Goal: Task Accomplishment & Management: Manage account settings

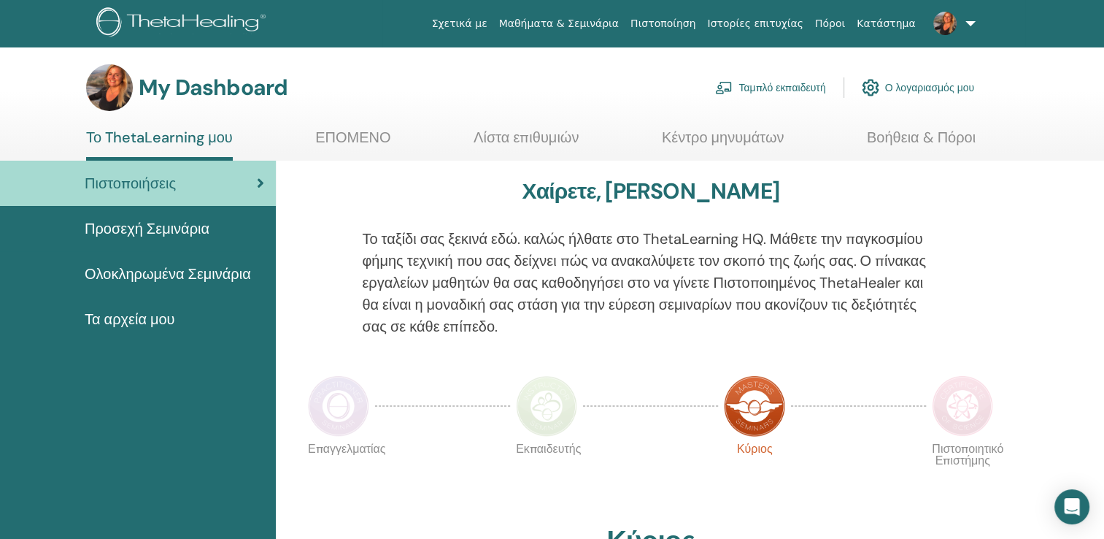
click at [797, 99] on link "Ταμπλό εκπαιδευτή" at bounding box center [770, 88] width 110 height 32
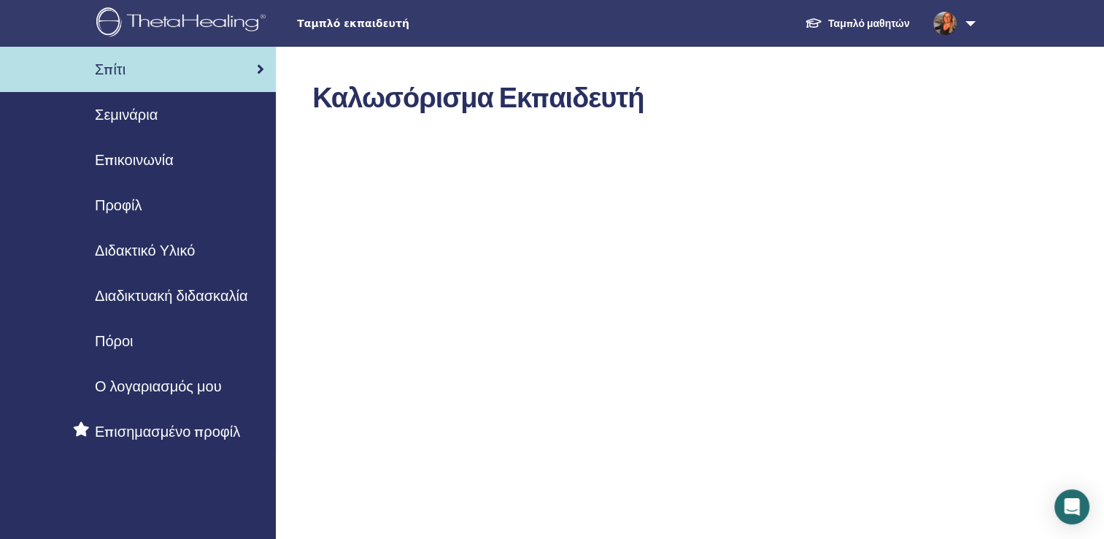
click at [190, 112] on div "Σεμινάρια" at bounding box center [138, 115] width 253 height 22
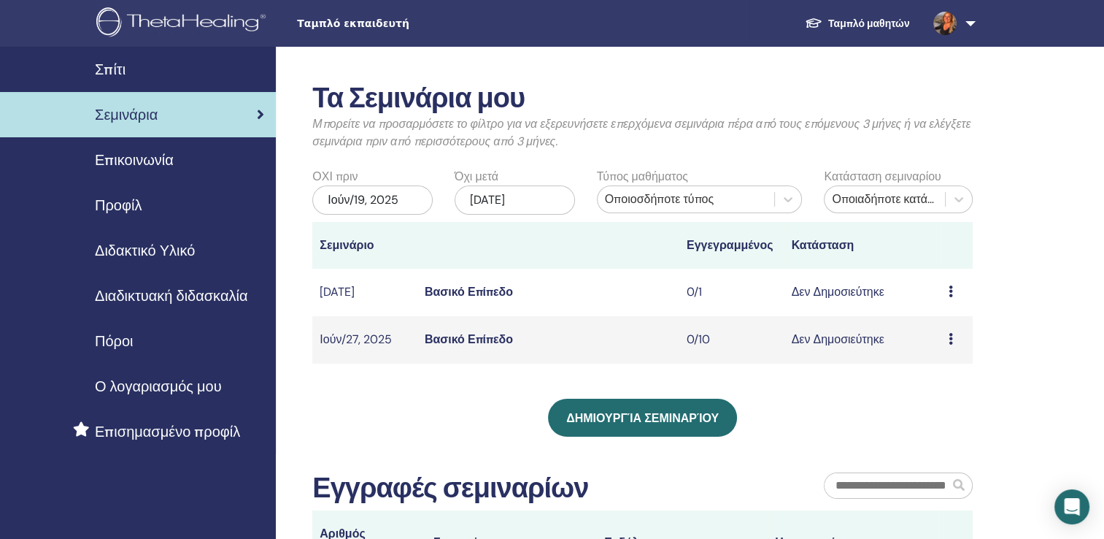
click at [474, 290] on link "Βασικό Επίπεδο" at bounding box center [469, 291] width 88 height 15
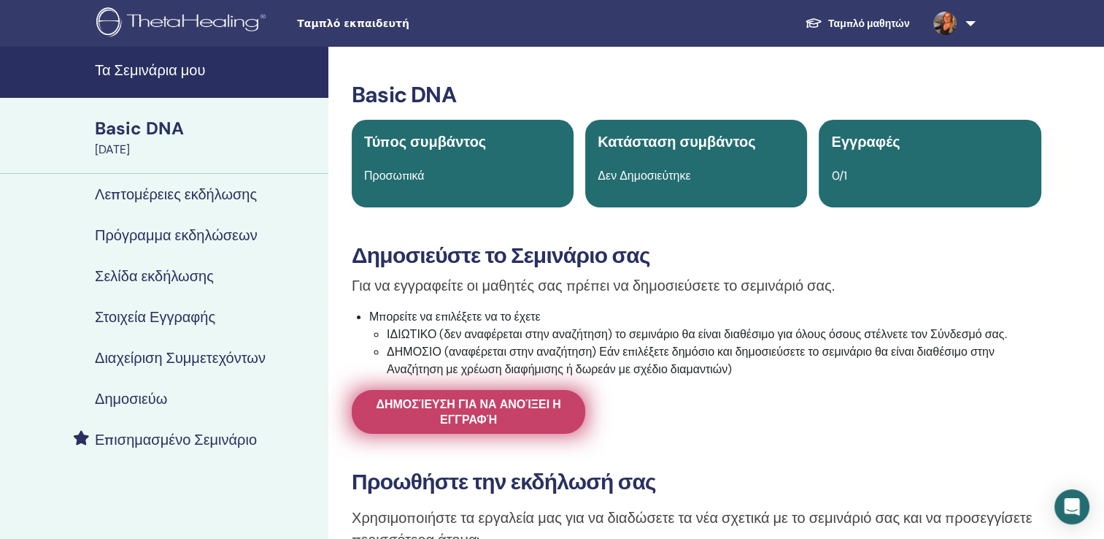
click at [485, 421] on span "Δημοσίευση για να ανοίξει η εγγραφή" at bounding box center [468, 411] width 197 height 31
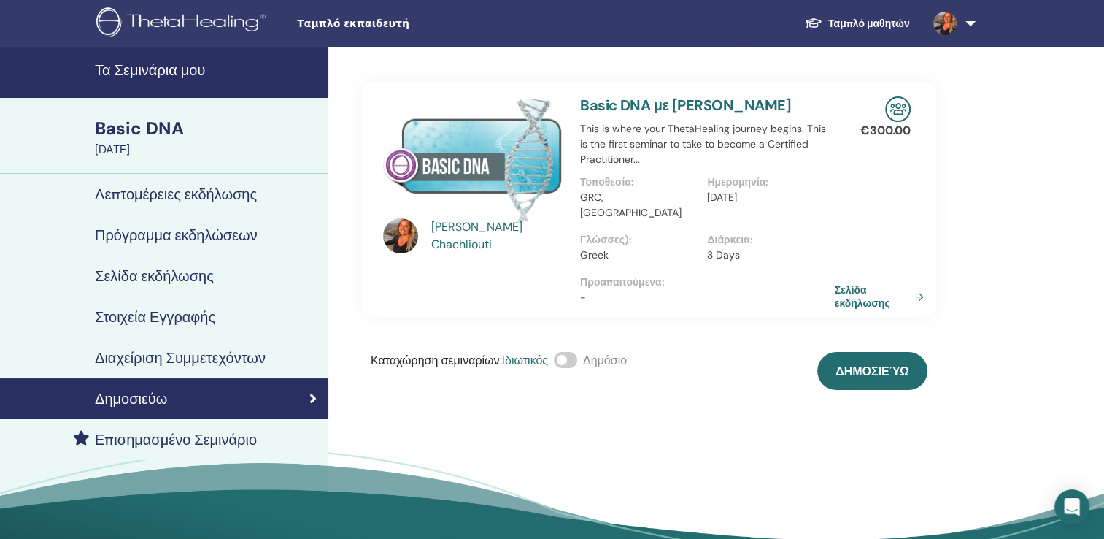
click at [569, 352] on span at bounding box center [565, 360] width 23 height 16
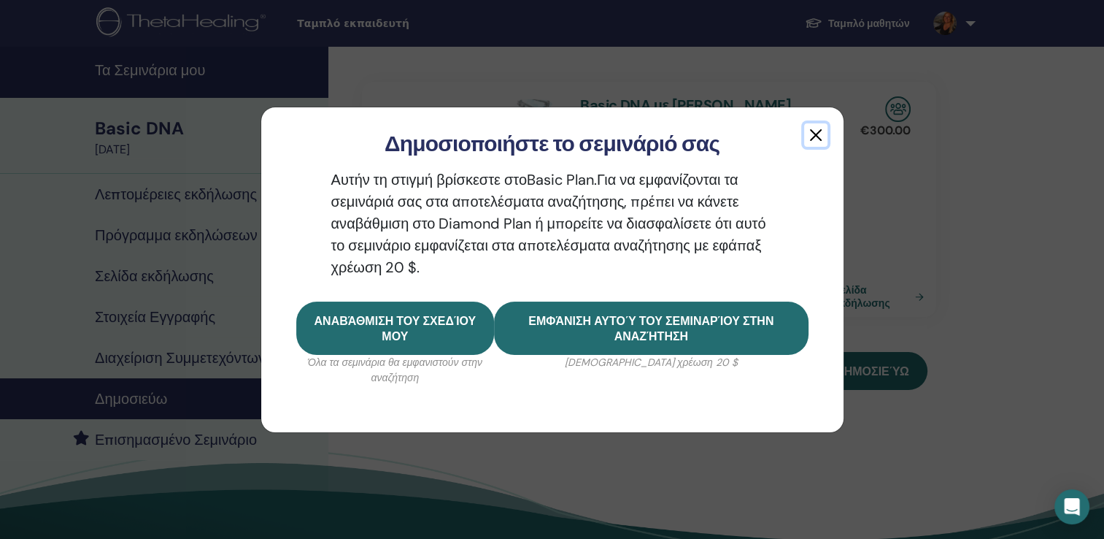
click at [823, 133] on button "button" at bounding box center [815, 134] width 23 height 23
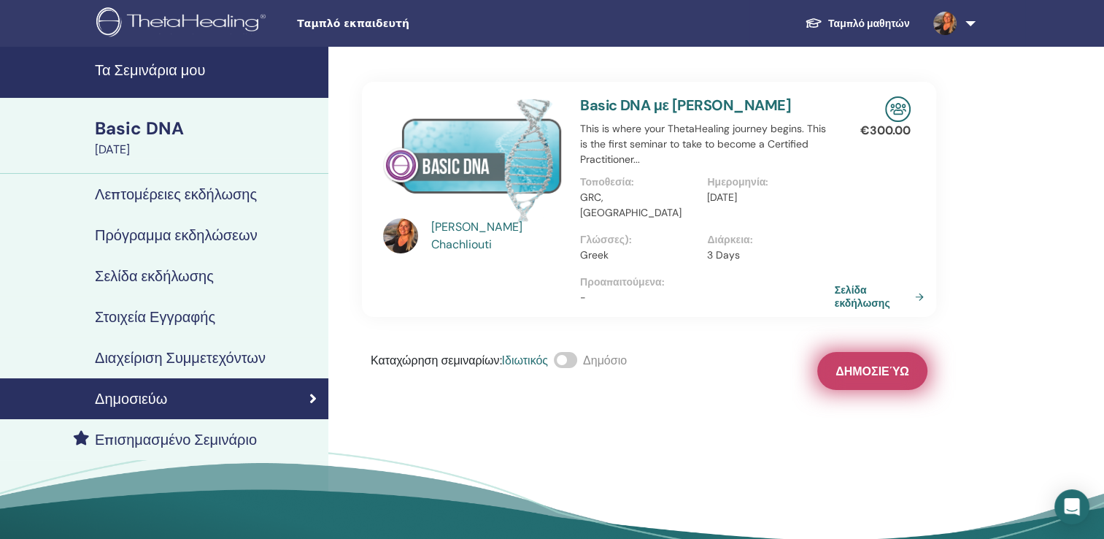
click at [877, 363] on span "Δημοσιεύω" at bounding box center [873, 370] width 74 height 15
click at [213, 193] on h4 "Λεπτομέρειες εκδήλωσης" at bounding box center [176, 194] width 162 height 18
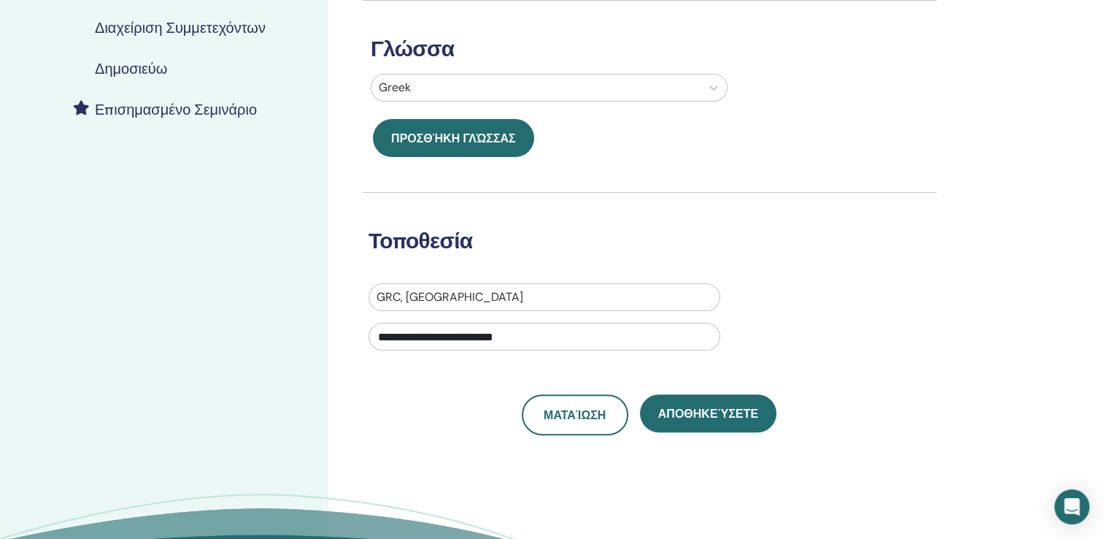
scroll to position [438, 0]
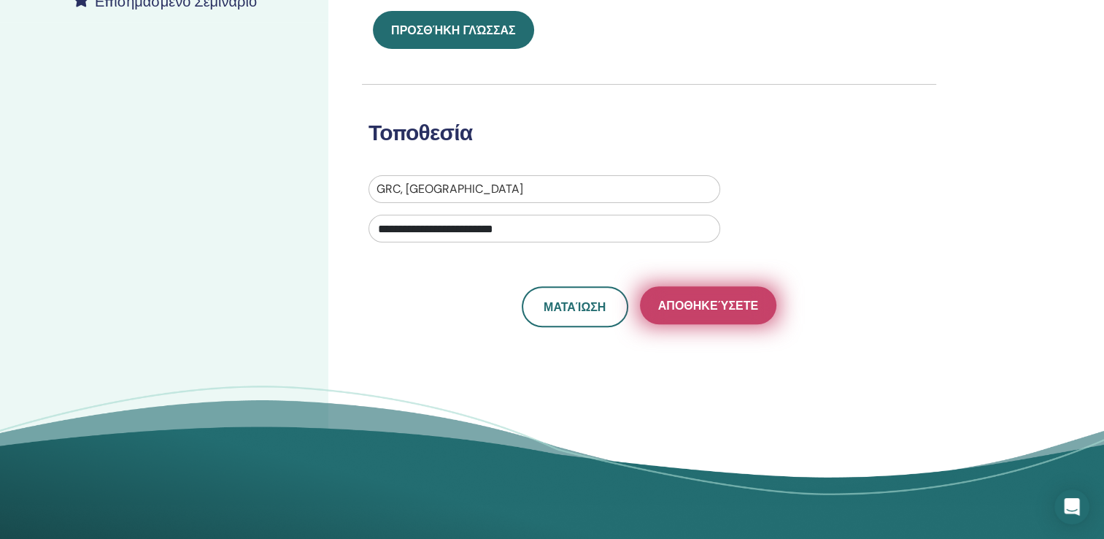
click at [686, 309] on span "Αποθηκεύσετε" at bounding box center [708, 305] width 100 height 15
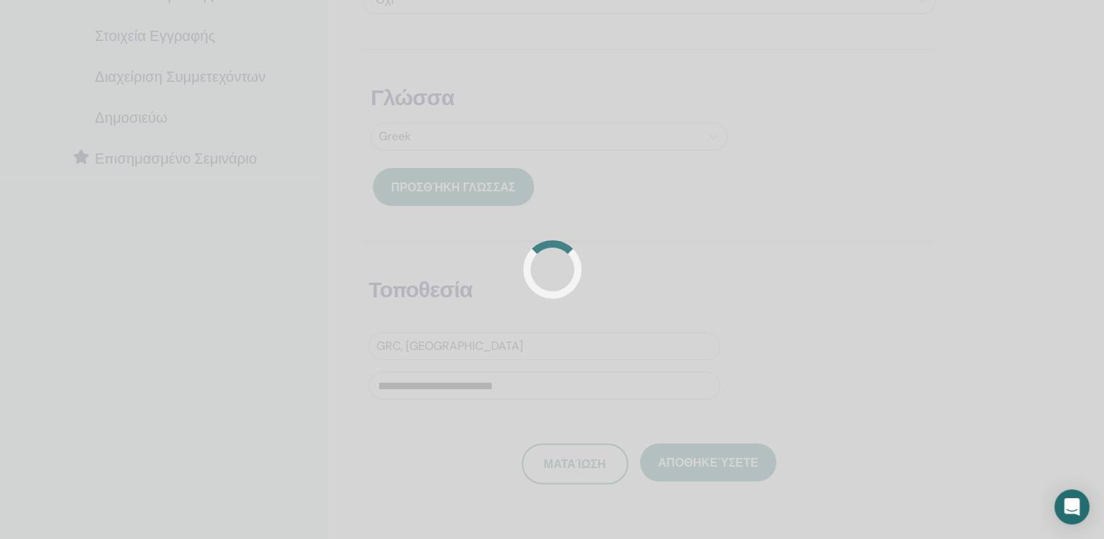
scroll to position [347, 0]
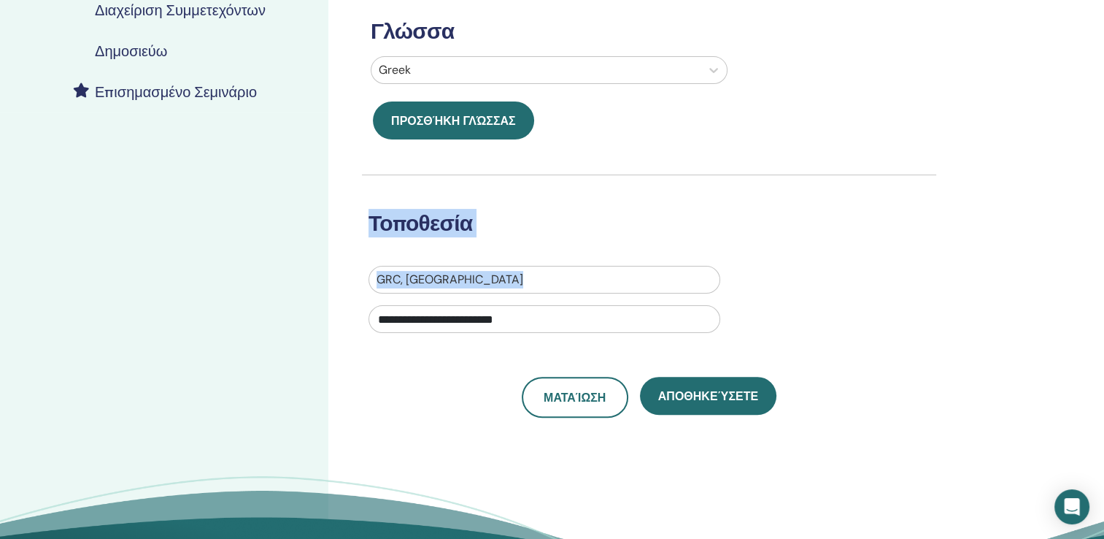
drag, startPoint x: 1103, startPoint y: 325, endPoint x: 1094, endPoint y: 221, distance: 104.0
click at [1094, 221] on div "**********" at bounding box center [552, 160] width 1104 height 922
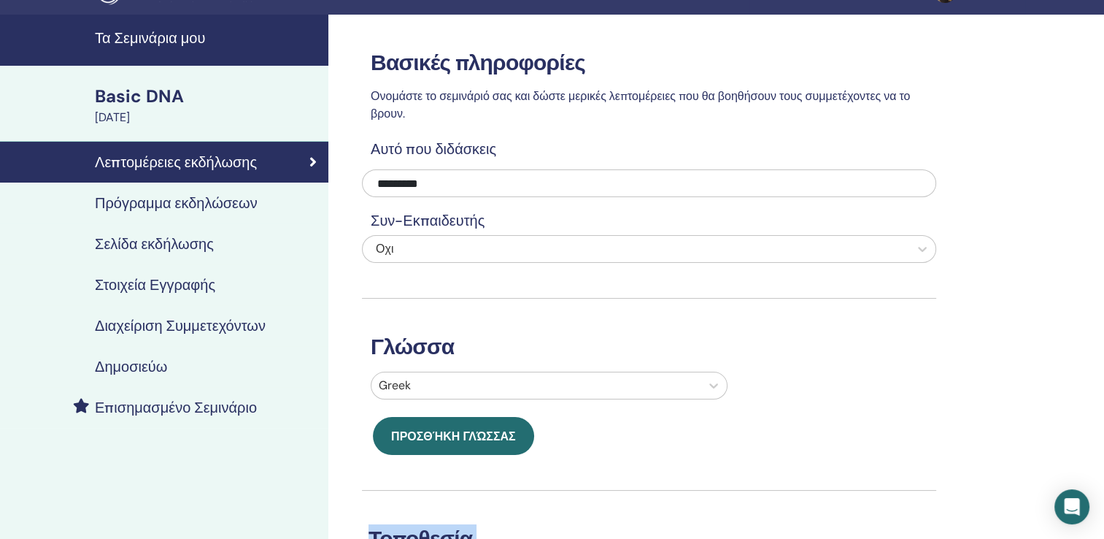
scroll to position [0, 0]
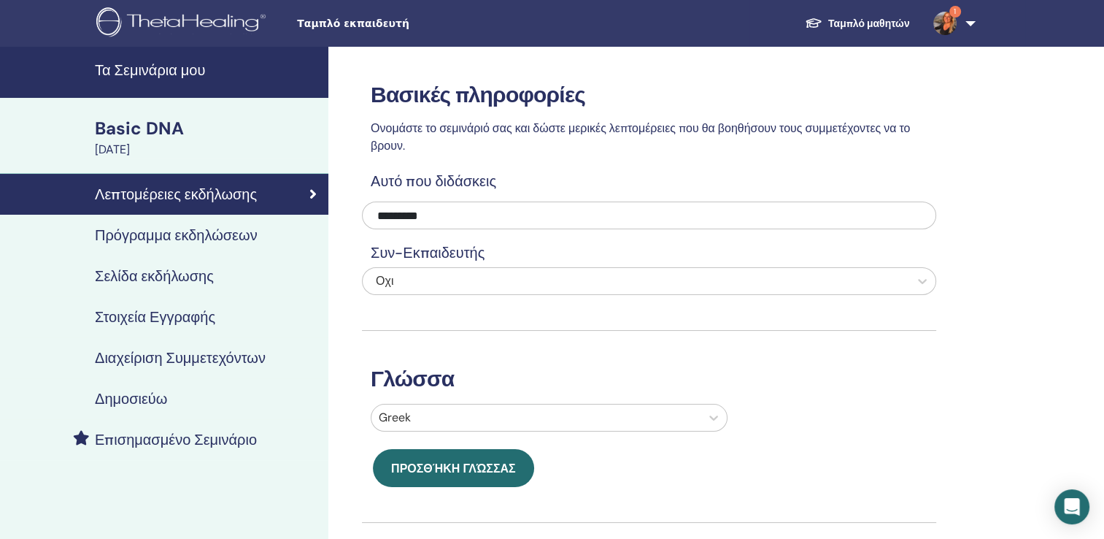
click at [216, 239] on h4 "Πρόγραμμα εκδηλώσεων" at bounding box center [176, 235] width 163 height 18
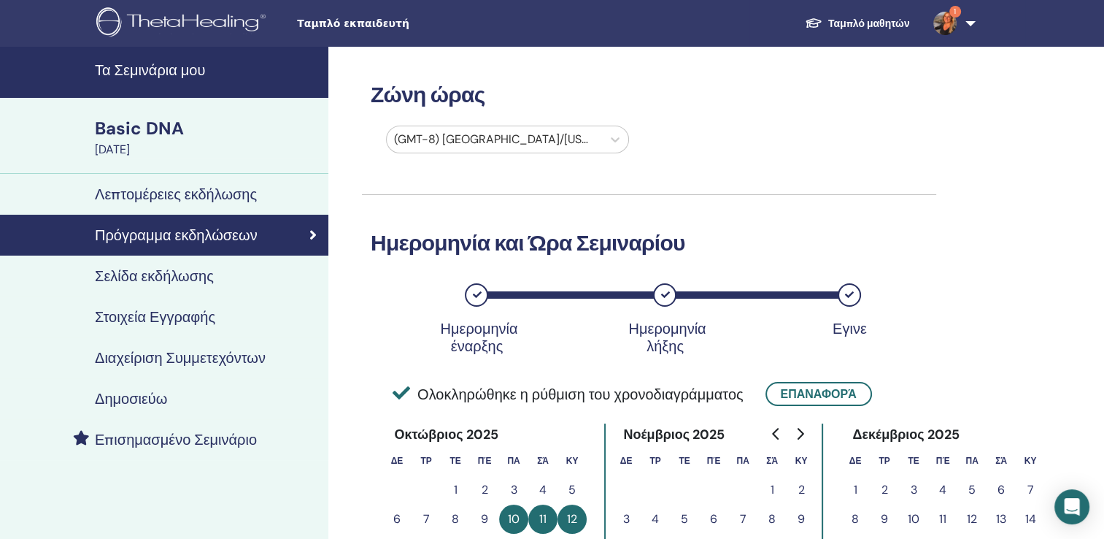
click at [228, 279] on div "Σελίδα εκδήλωσης" at bounding box center [164, 276] width 305 height 18
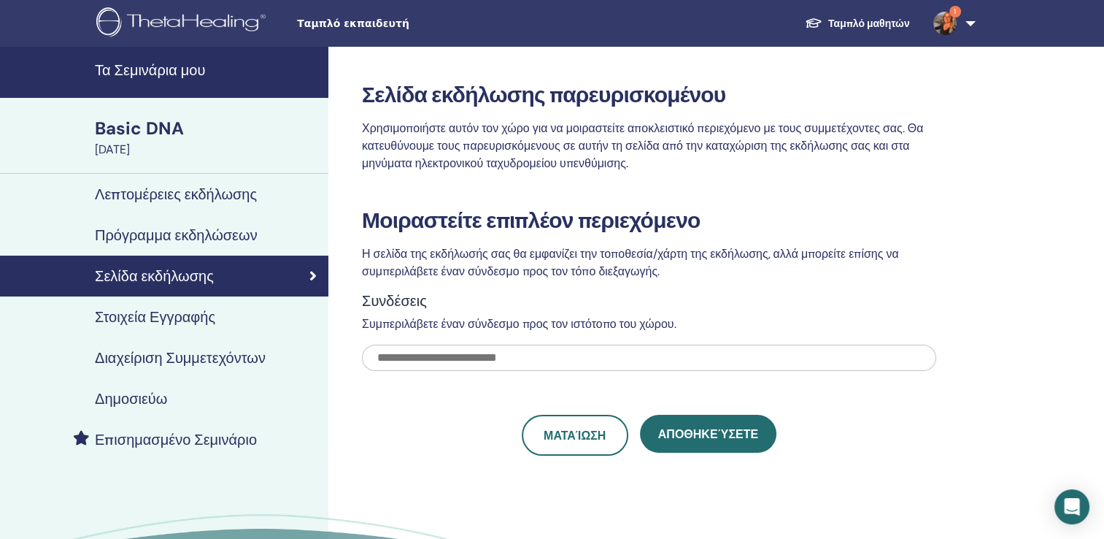
click at [222, 308] on div "Στοιχεία Εγγραφής" at bounding box center [164, 317] width 305 height 18
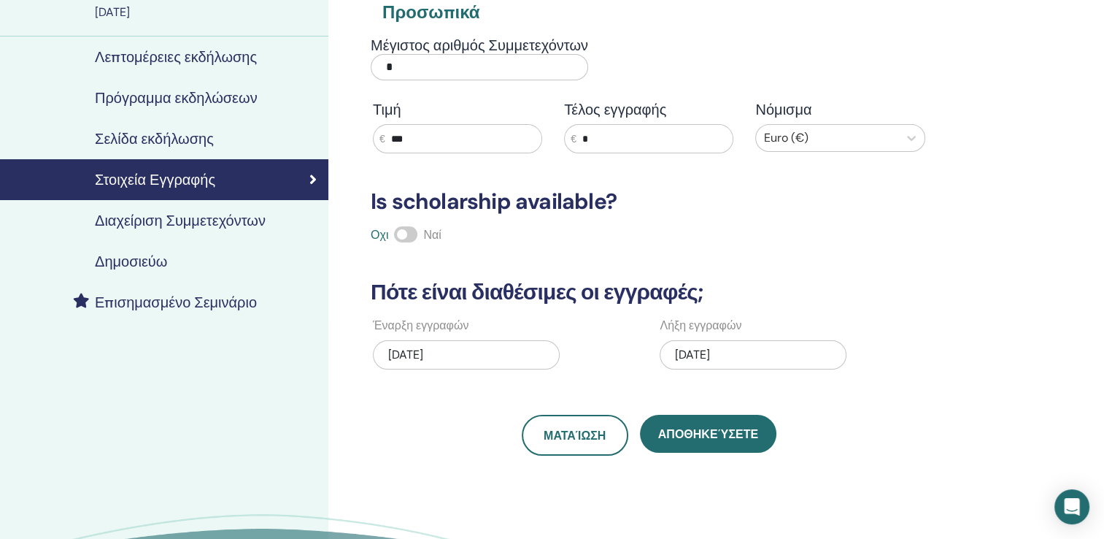
scroll to position [138, 0]
click at [525, 349] on div "08/27/2025" at bounding box center [466, 353] width 187 height 29
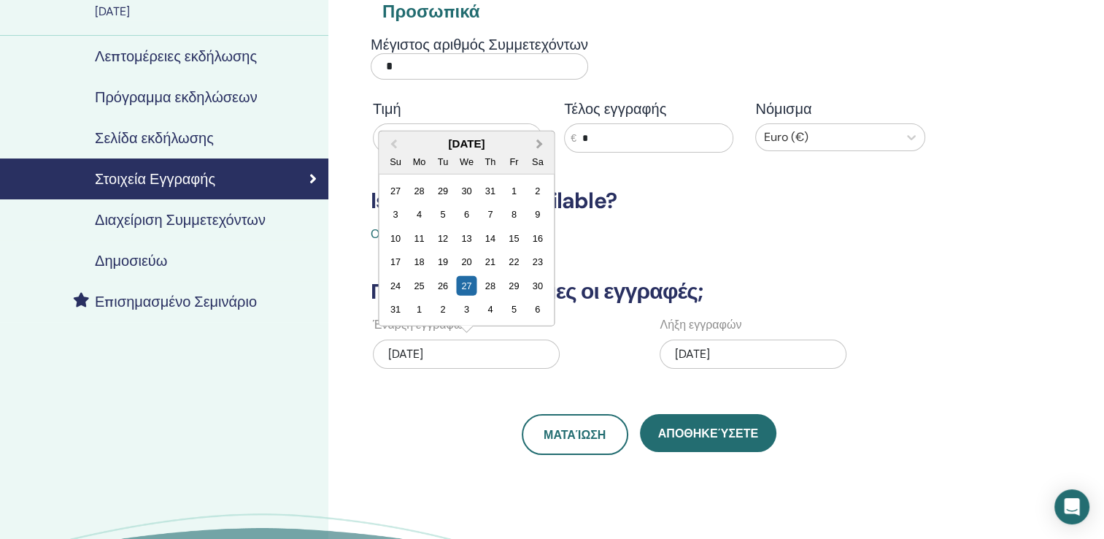
click at [539, 142] on span "Next Month" at bounding box center [539, 143] width 0 height 15
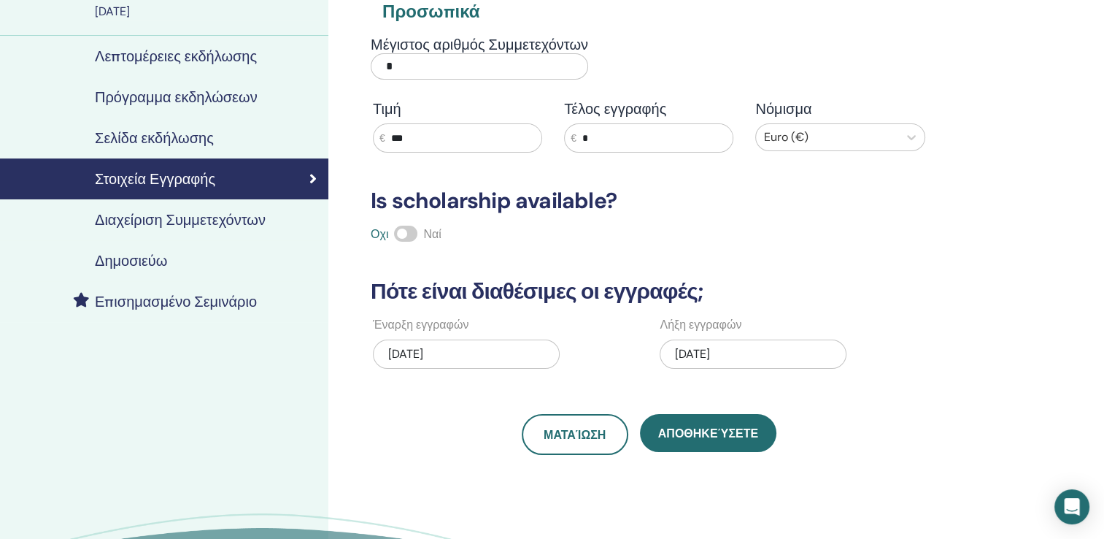
click at [539, 142] on input "***" at bounding box center [463, 138] width 156 height 28
click at [498, 351] on div "08/27/2025" at bounding box center [466, 353] width 187 height 29
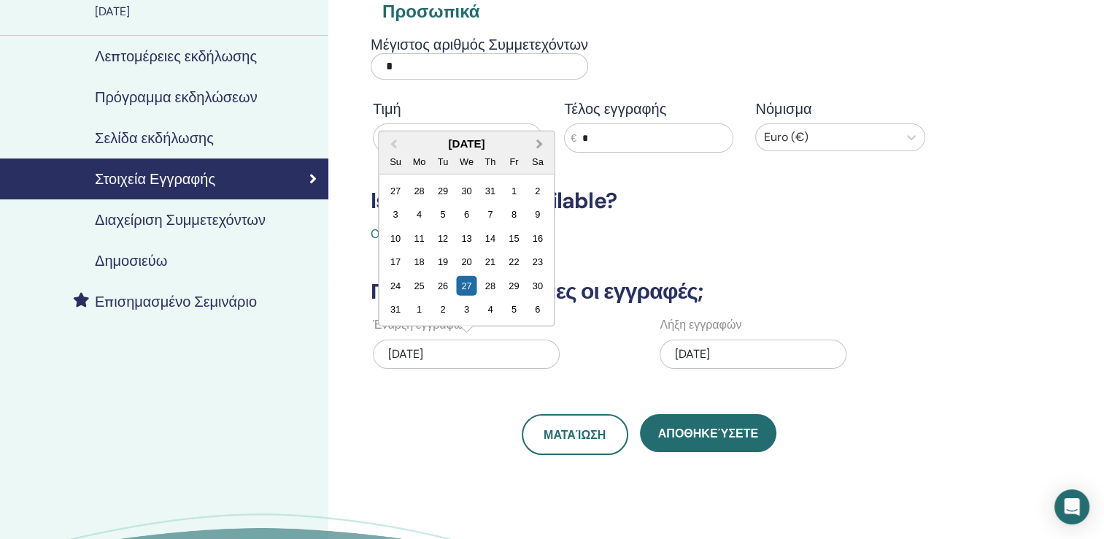
click at [541, 145] on button "Next Month" at bounding box center [540, 144] width 23 height 23
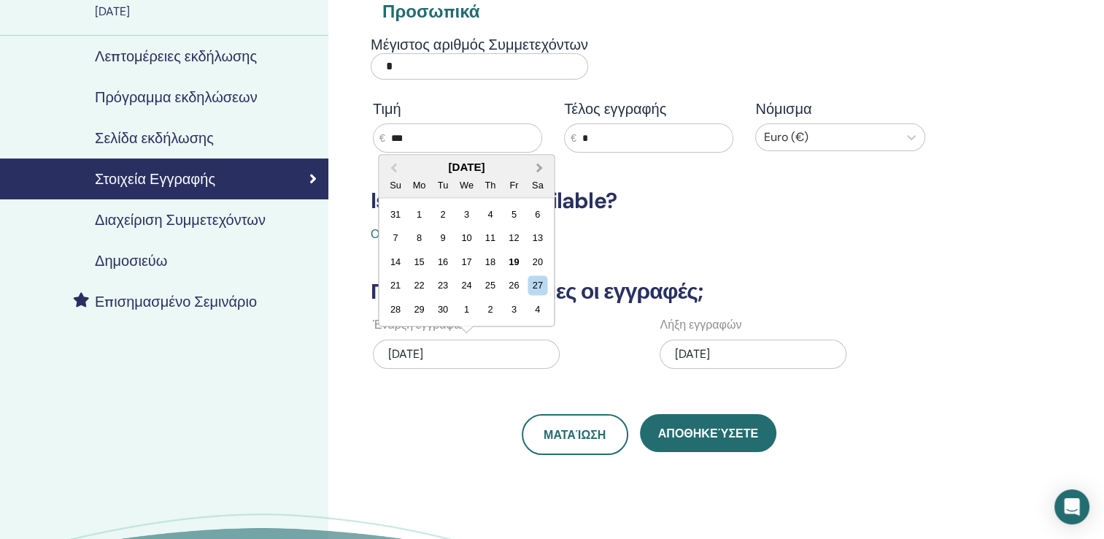
click at [539, 167] on span "Next Month" at bounding box center [539, 167] width 0 height 15
click at [506, 241] on div "10" at bounding box center [514, 238] width 20 height 20
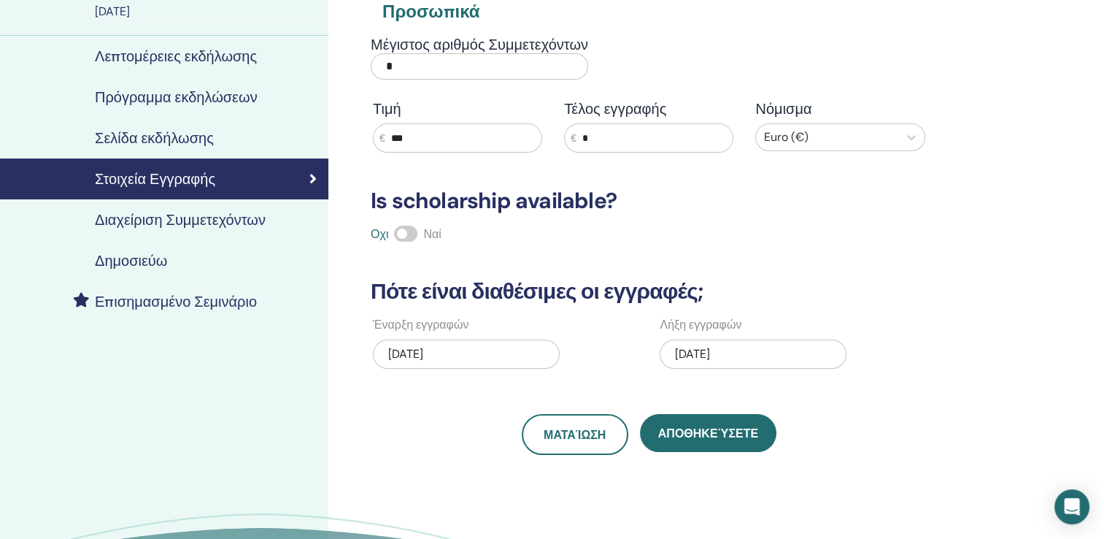
click at [752, 352] on div "10/12/2025" at bounding box center [753, 353] width 187 height 29
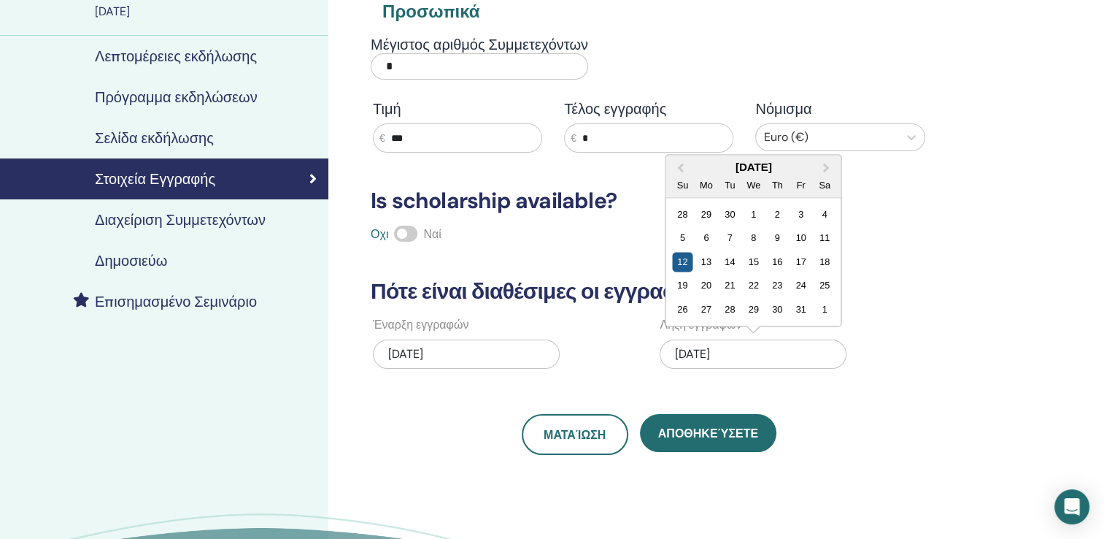
click at [689, 256] on div "12" at bounding box center [683, 262] width 20 height 20
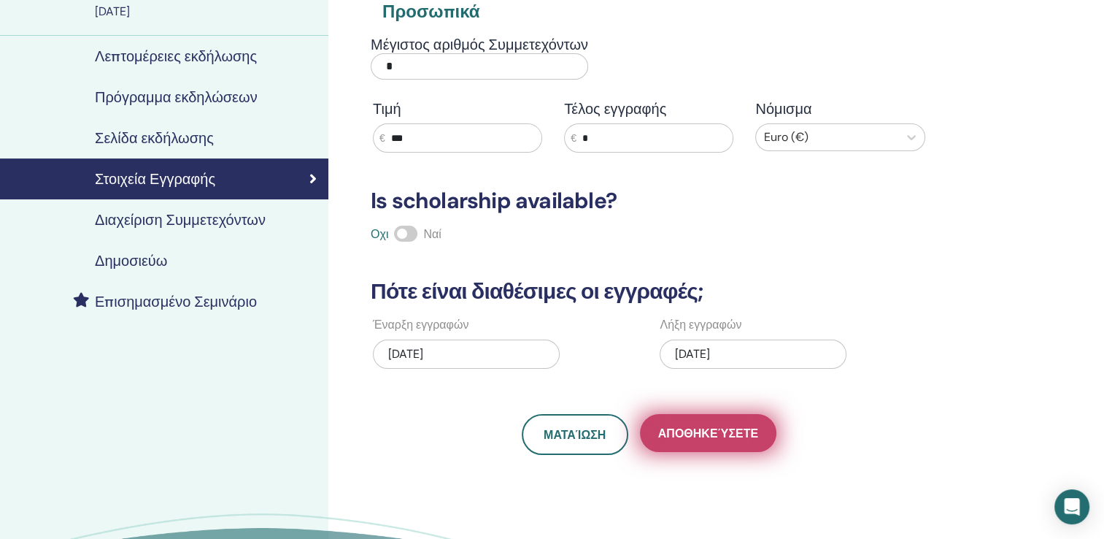
click at [674, 436] on span "Αποθηκεύσετε" at bounding box center [708, 432] width 100 height 15
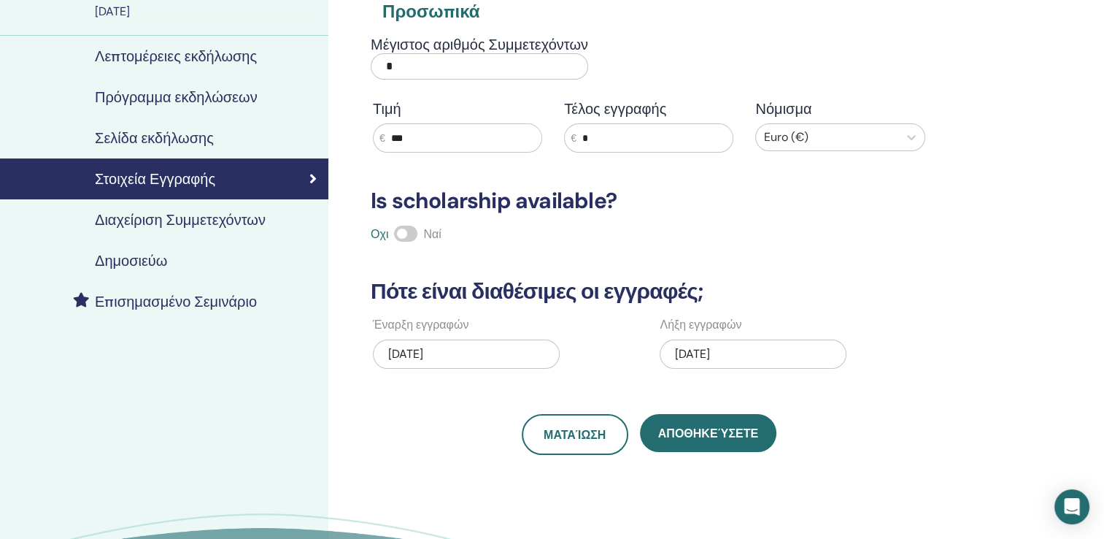
click at [224, 220] on h4 "Διαχείριση Συμμετεχόντων" at bounding box center [180, 220] width 171 height 18
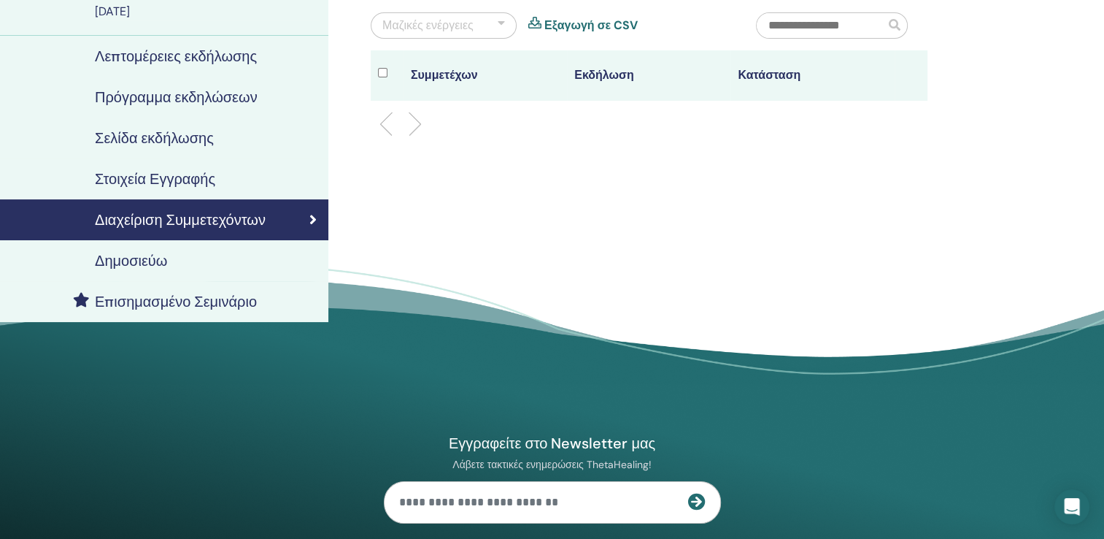
click at [140, 258] on h4 "Δημοσιεύω" at bounding box center [131, 261] width 72 height 18
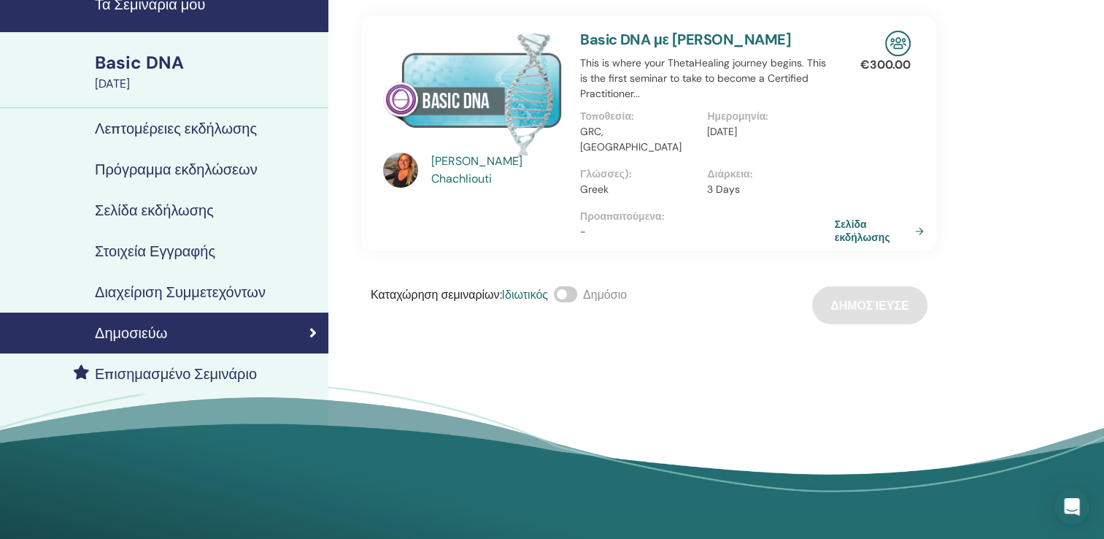
scroll to position [4, 0]
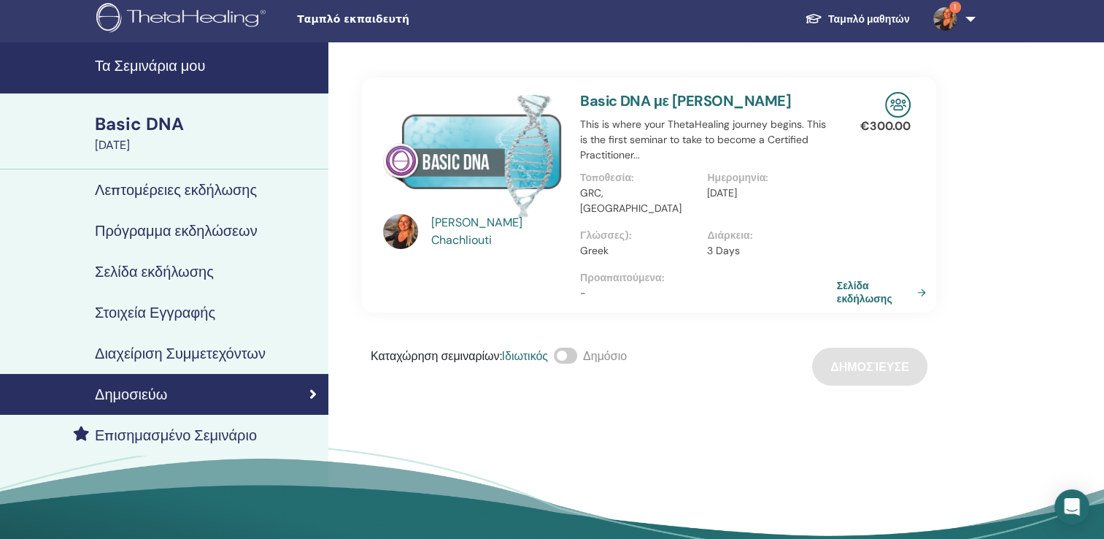
click at [858, 280] on link "Σελίδα εκδήλωσης" at bounding box center [884, 292] width 95 height 26
